Goal: Use online tool/utility: Utilize a website feature to perform a specific function

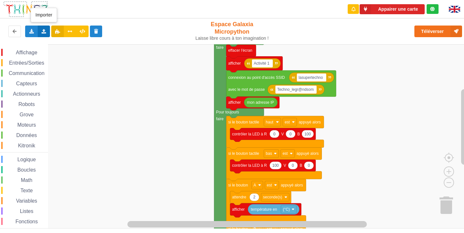
click at [46, 29] on icon at bounding box center [43, 31] width 5 height 4
click at [56, 44] on span "Importer un assemblage de blocs" at bounding box center [88, 43] width 67 height 5
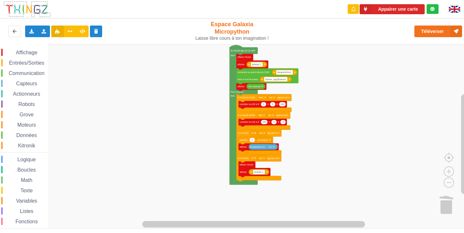
click at [314, 118] on div "Affichage Entrées/Sorties Communication Capteurs Actionneurs Robots Grove Moteu…" at bounding box center [234, 136] width 469 height 184
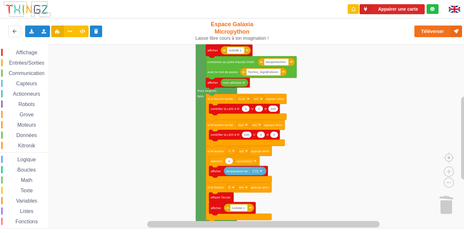
click at [317, 155] on div "Affichage Entrées/Sorties Communication Capteurs Actionneurs Robots Grove Moteu…" at bounding box center [234, 136] width 469 height 184
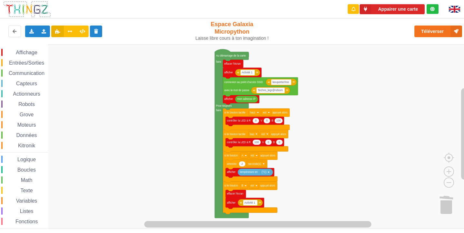
click at [309, 119] on div "Affichage Entrées/Sorties Communication Capteurs Actionneurs Robots Grove Moteu…" at bounding box center [234, 136] width 469 height 184
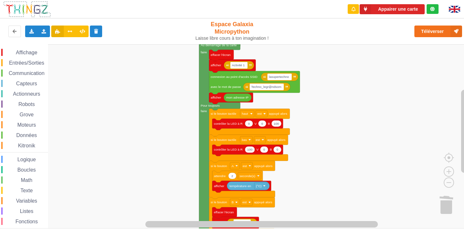
click at [313, 122] on div "Affichage Entrées/Sorties Communication Capteurs Actionneurs Robots Grove Moteu…" at bounding box center [234, 136] width 469 height 184
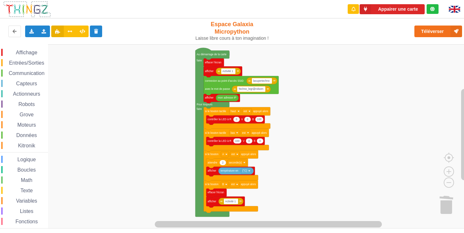
click at [286, 107] on div "Affichage Entrées/Sorties Communication Capteurs Actionneurs Robots Grove Moteu…" at bounding box center [234, 136] width 469 height 184
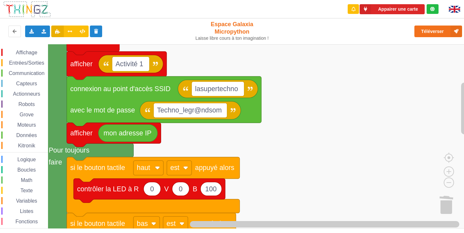
click at [251, 144] on rect "Espace de travail de Blocky" at bounding box center [234, 136] width 469 height 184
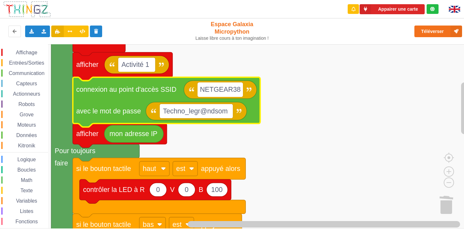
type input "NETGEAR38"
click at [229, 108] on rect "Espace de travail de Blocky" at bounding box center [197, 111] width 74 height 15
click at [229, 108] on input "Techno_legr@ndsom" at bounding box center [197, 111] width 74 height 15
type input "joyoustuba995"
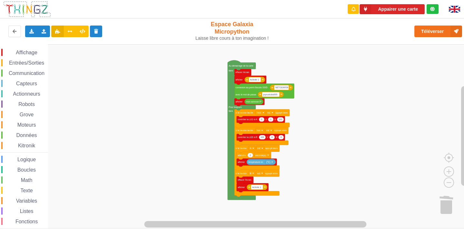
click at [305, 111] on div "Affichage Entrées/Sorties Communication Capteurs Actionneurs Robots Grove Moteu…" at bounding box center [234, 136] width 469 height 184
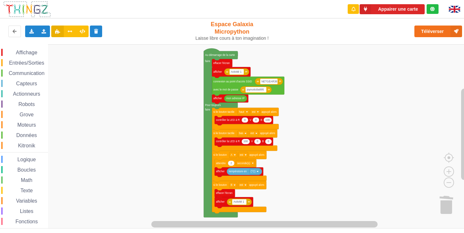
click at [304, 111] on rect "Espace de travail de Blocky" at bounding box center [234, 136] width 469 height 184
